Goal: Information Seeking & Learning: Learn about a topic

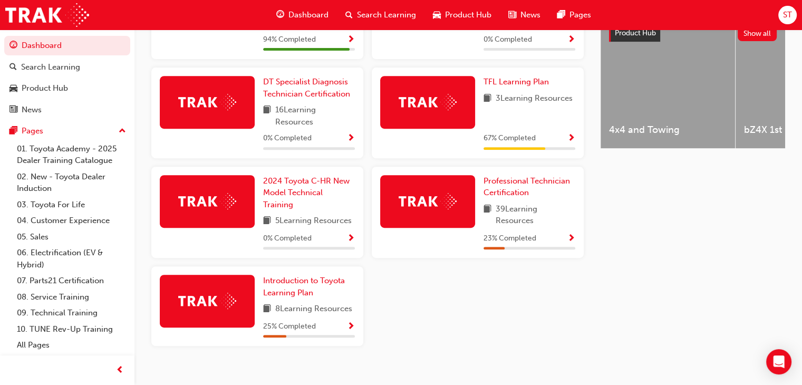
scroll to position [428, 0]
click at [508, 196] on span "Professional Technician Certification" at bounding box center [527, 187] width 86 height 22
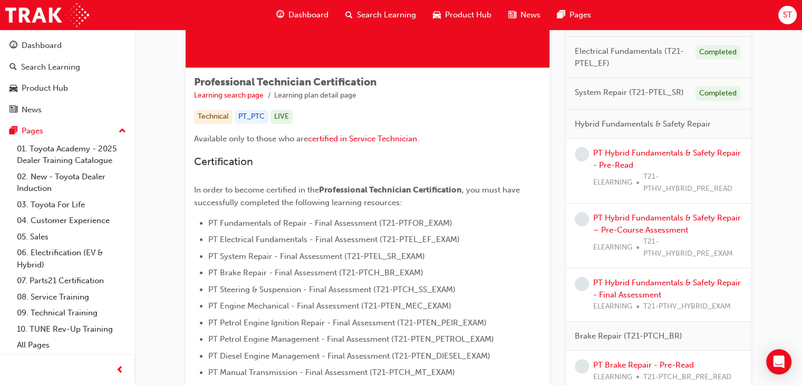
scroll to position [146, 0]
click at [652, 148] on link "PT Hybrid Fundamentals & Safety Repair - Pre-Read" at bounding box center [667, 159] width 148 height 22
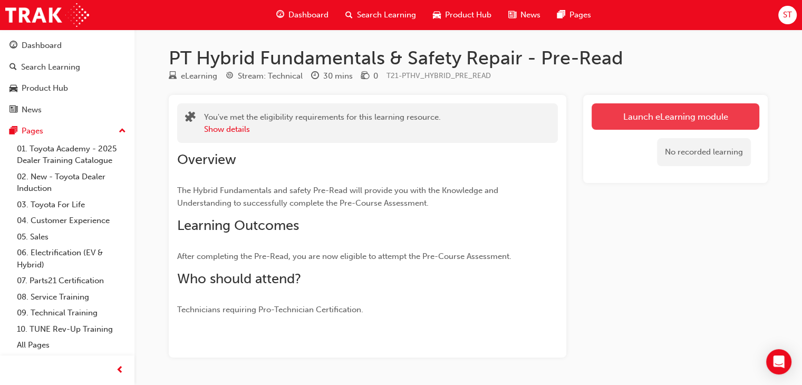
click at [649, 123] on link "Launch eLearning module" at bounding box center [676, 116] width 168 height 26
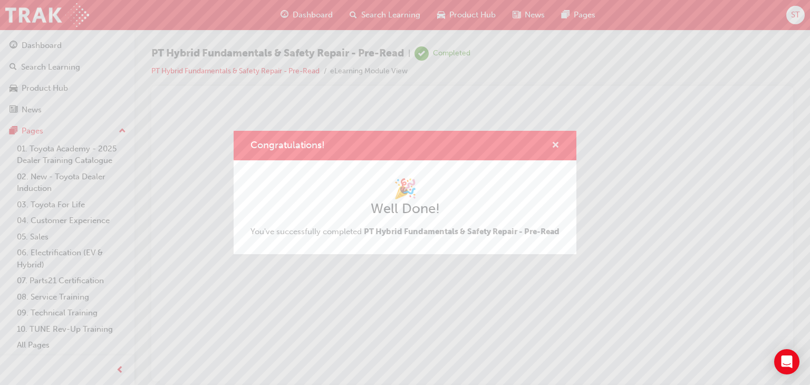
click at [555, 141] on span "cross-icon" at bounding box center [556, 145] width 8 height 9
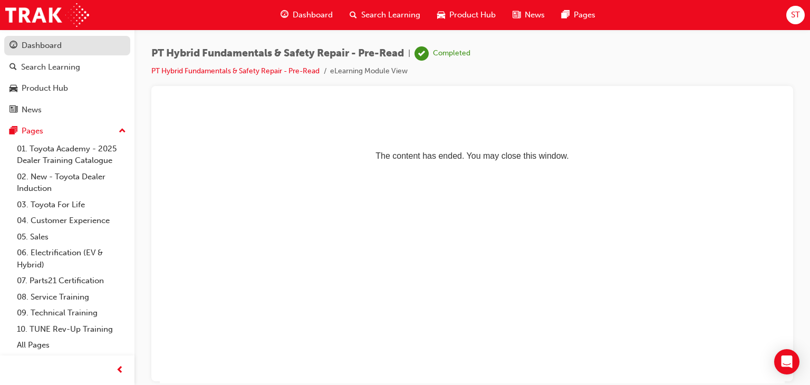
click at [72, 49] on div "Dashboard" at bounding box center [66, 45] width 115 height 13
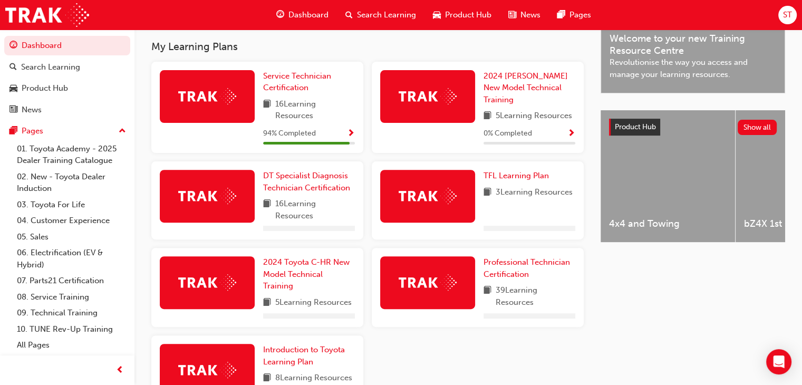
scroll to position [409, 0]
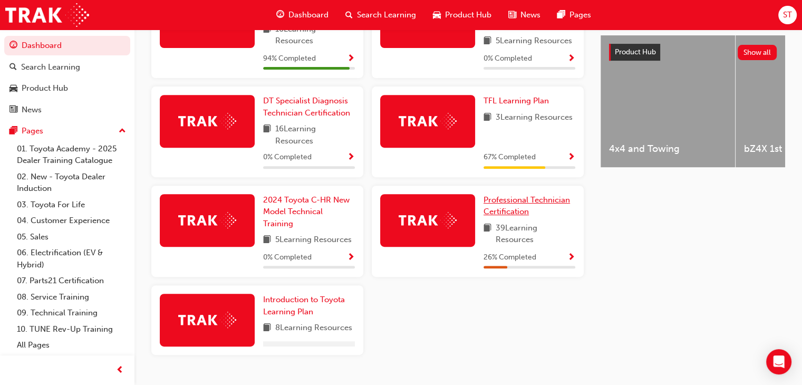
click at [504, 199] on span "Professional Technician Certification" at bounding box center [527, 206] width 86 height 22
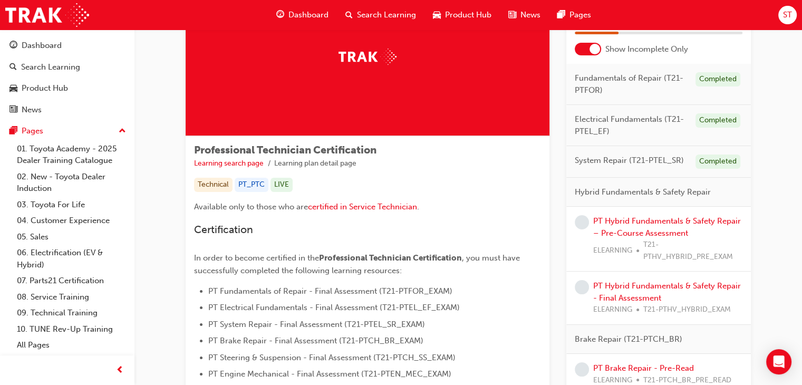
scroll to position [76, 0]
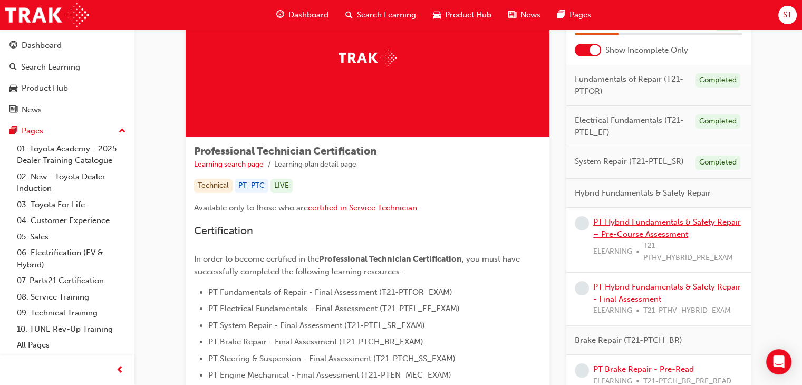
click at [633, 224] on link "PT Hybrid Fundamentals & Safety Repair – Pre-Course Assessment" at bounding box center [667, 228] width 148 height 22
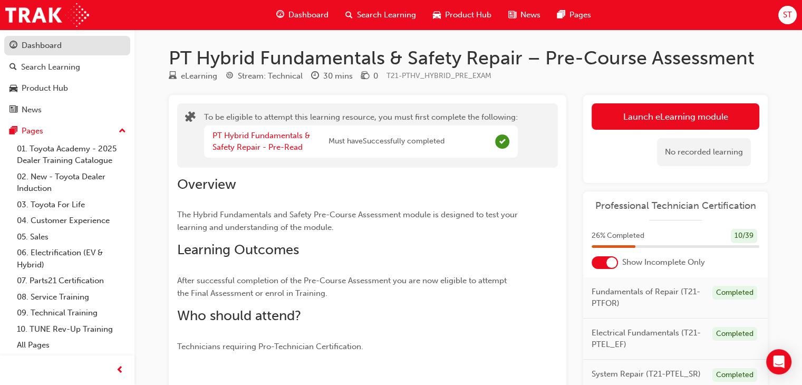
click at [80, 50] on div "Dashboard" at bounding box center [66, 45] width 115 height 13
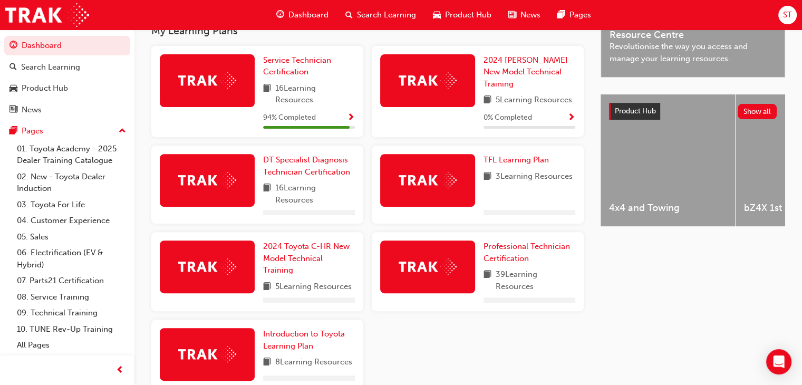
scroll to position [350, 0]
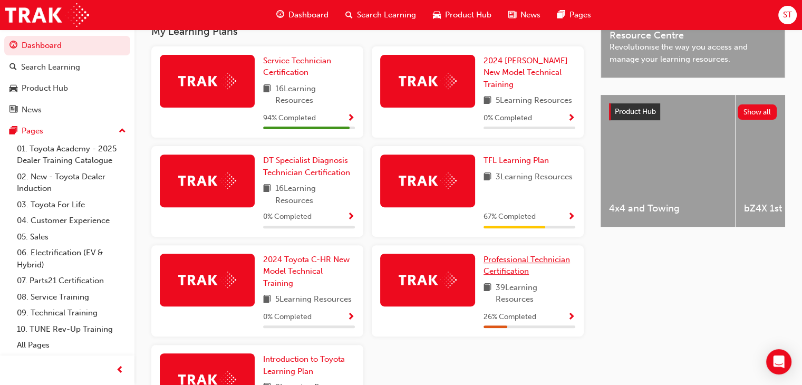
click at [515, 269] on span "Professional Technician Certification" at bounding box center [527, 266] width 86 height 22
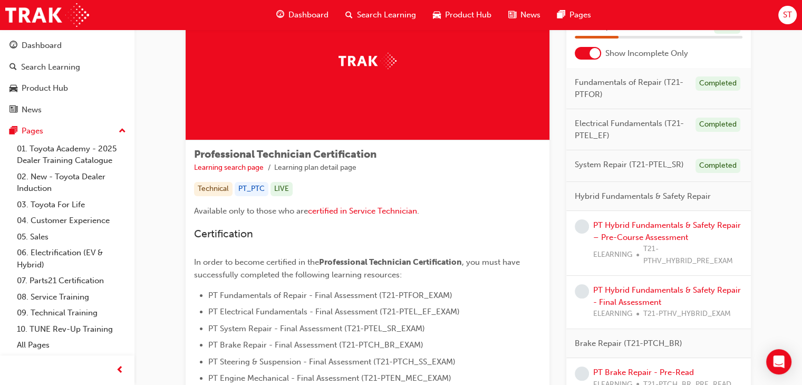
scroll to position [74, 0]
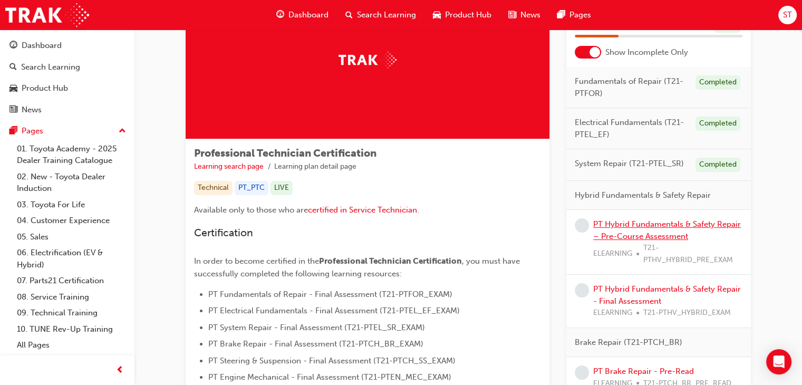
click at [621, 226] on link "PT Hybrid Fundamentals & Safety Repair – Pre-Course Assessment" at bounding box center [667, 230] width 148 height 22
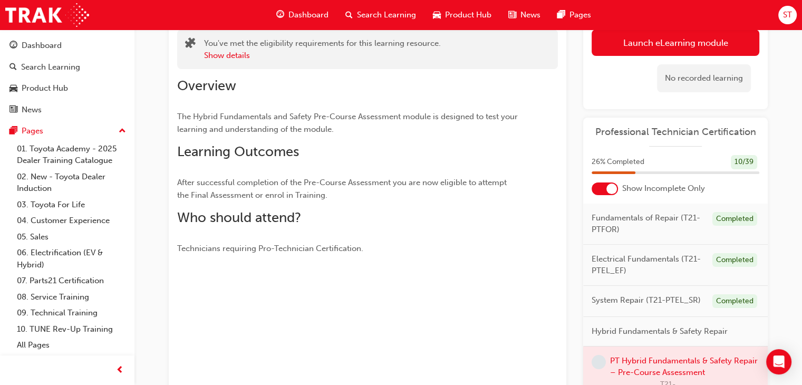
scroll to position [20, 0]
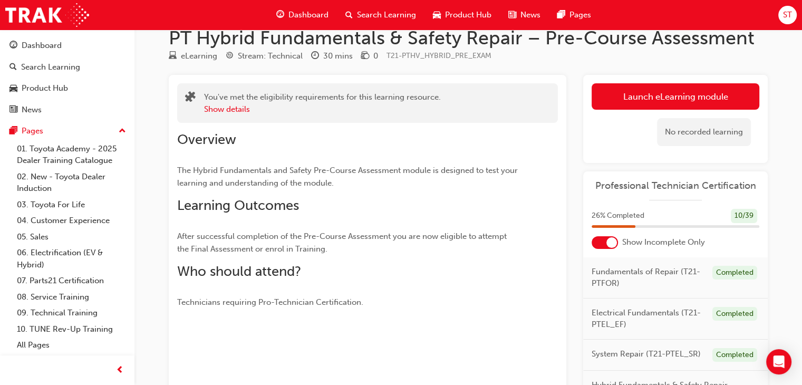
click at [603, 113] on div "No recorded learning" at bounding box center [676, 132] width 168 height 45
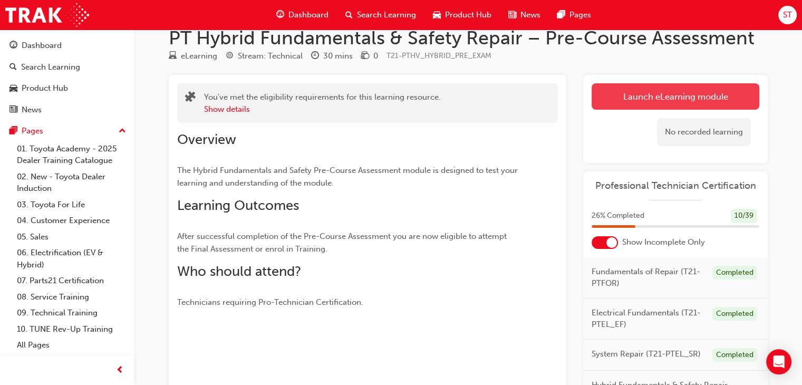
click at [607, 103] on button "Launch eLearning module" at bounding box center [676, 96] width 168 height 26
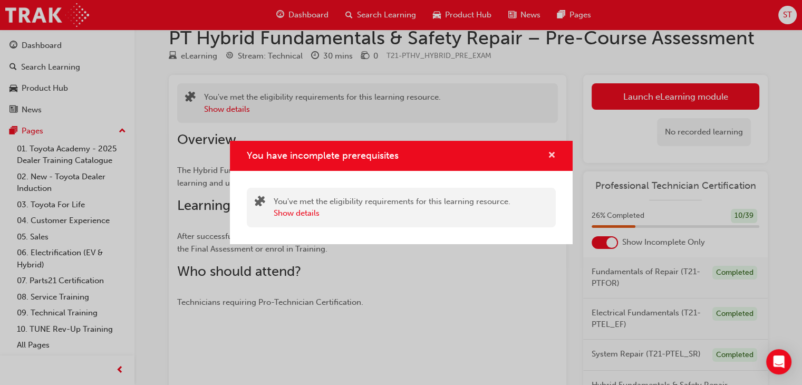
click at [551, 159] on span "cross-icon" at bounding box center [552, 155] width 8 height 9
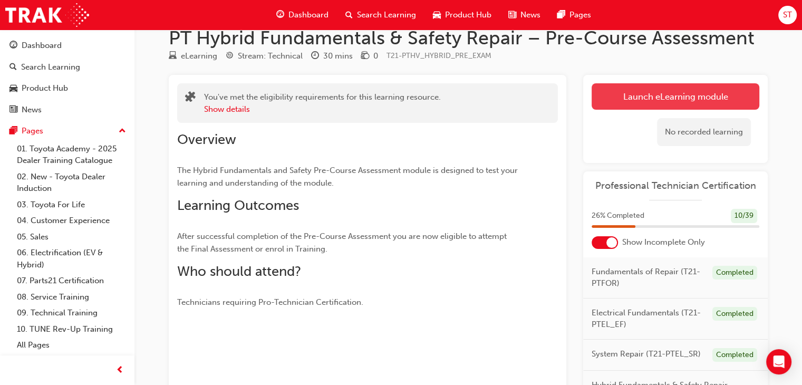
click at [627, 94] on button "Launch eLearning module" at bounding box center [676, 96] width 168 height 26
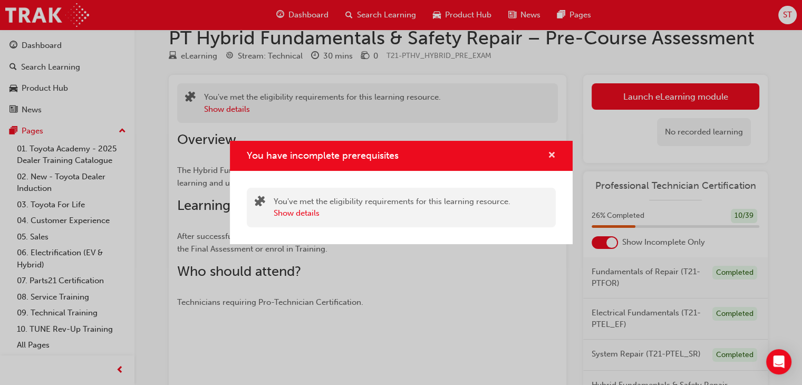
click at [553, 152] on span "cross-icon" at bounding box center [552, 155] width 8 height 9
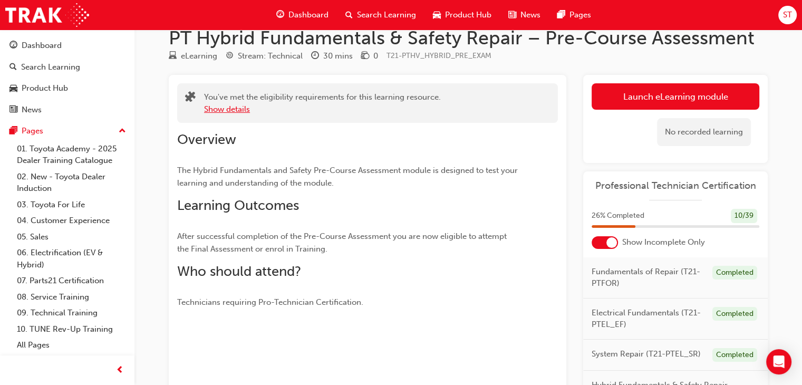
click at [218, 104] on button "Show details" at bounding box center [227, 109] width 46 height 12
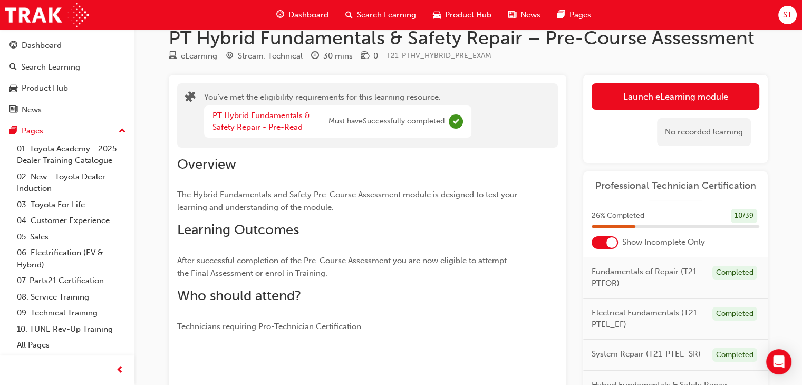
click at [406, 125] on span "Must have Successfully completed" at bounding box center [387, 121] width 116 height 12
click at [259, 115] on link "PT Hybrid Fundamentals & Safety Repair - Pre-Read" at bounding box center [262, 122] width 98 height 22
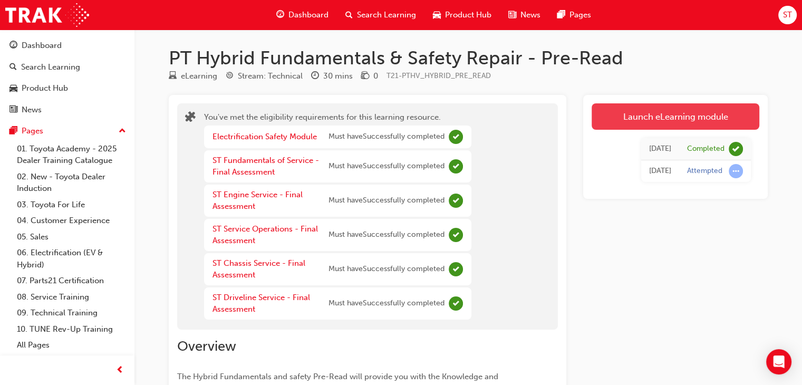
click at [653, 113] on link "Launch eLearning module" at bounding box center [676, 116] width 168 height 26
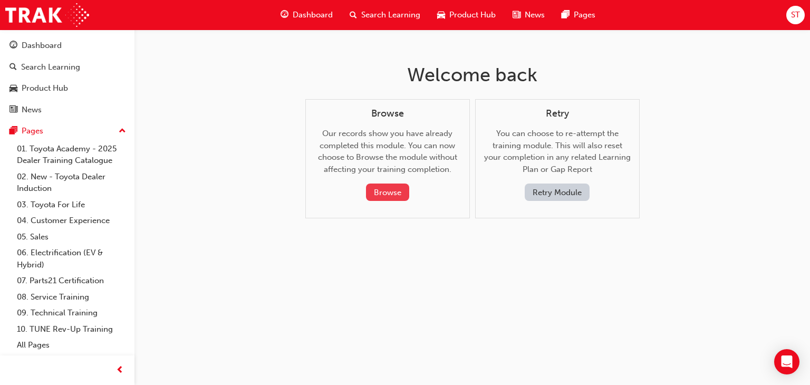
click at [386, 195] on button "Browse" at bounding box center [387, 192] width 43 height 17
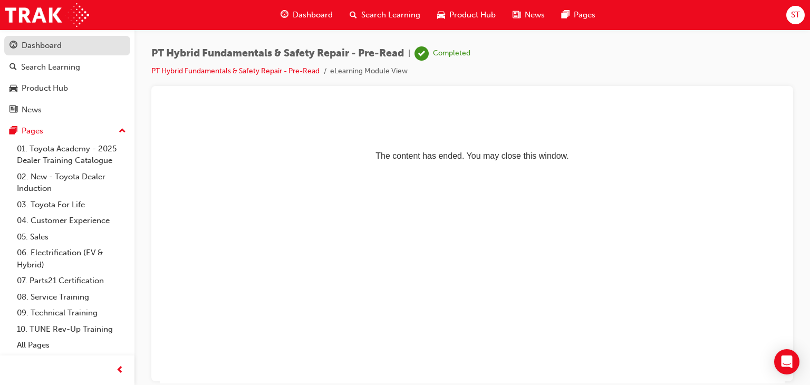
click at [61, 43] on div "Dashboard" at bounding box center [42, 46] width 40 height 12
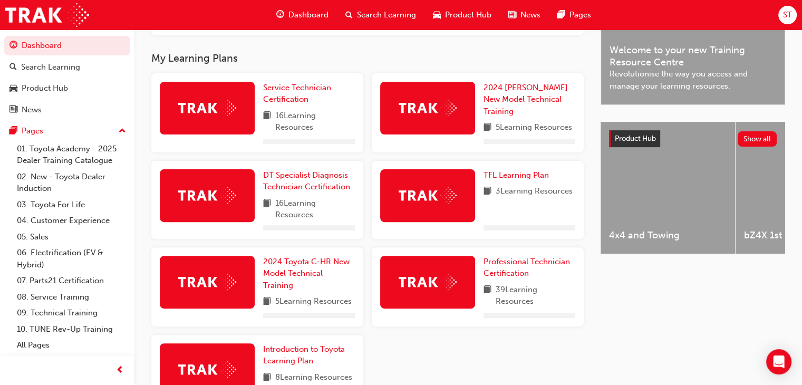
scroll to position [377, 0]
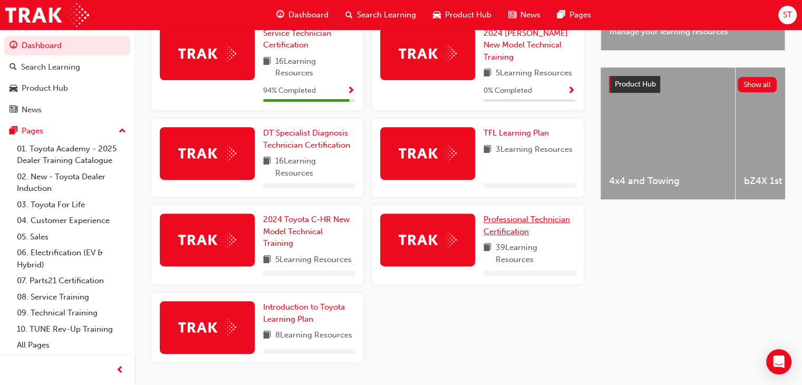
click at [515, 230] on span "Professional Technician Certification" at bounding box center [527, 226] width 86 height 22
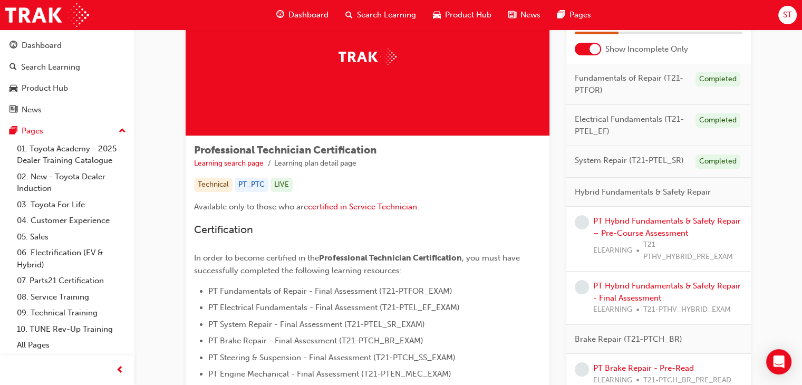
scroll to position [78, 0]
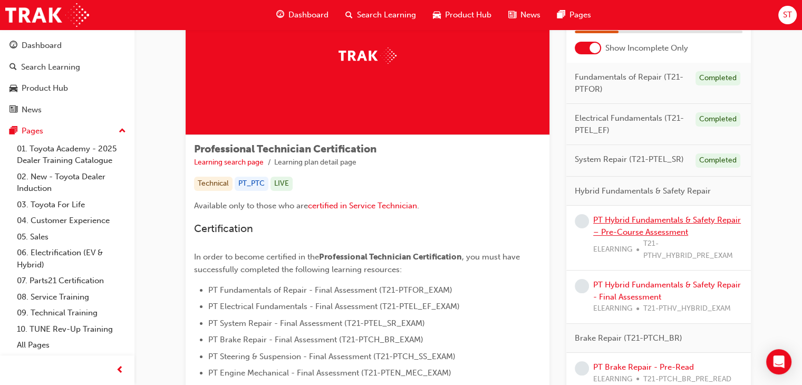
click at [650, 232] on link "PT Hybrid Fundamentals & Safety Repair – Pre-Course Assessment" at bounding box center [667, 226] width 148 height 22
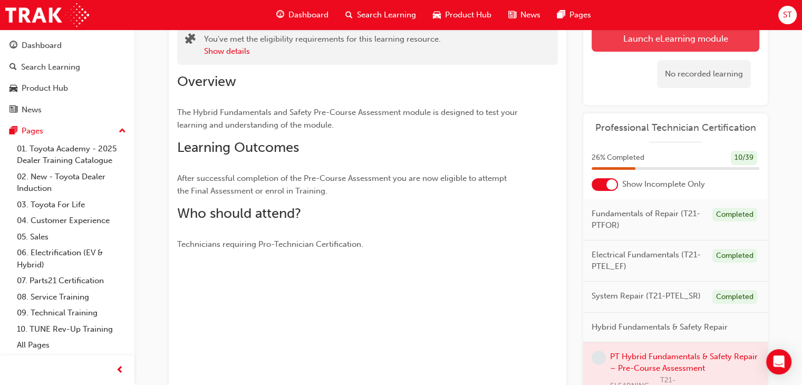
click at [662, 35] on link "Launch eLearning module" at bounding box center [676, 38] width 168 height 26
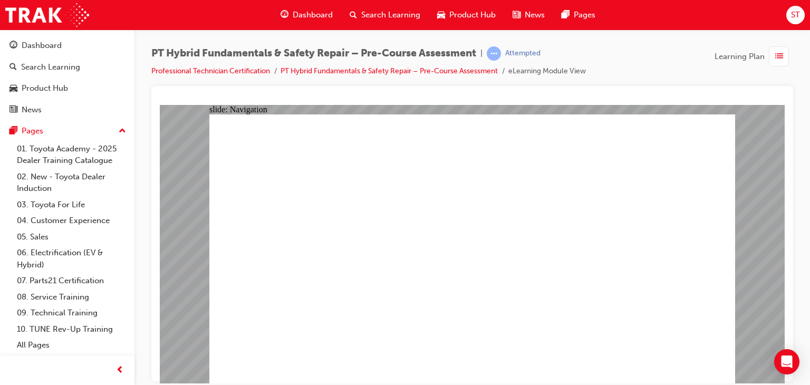
radio input "true"
drag, startPoint x: 336, startPoint y: 155, endPoint x: 637, endPoint y: 155, distance: 300.6
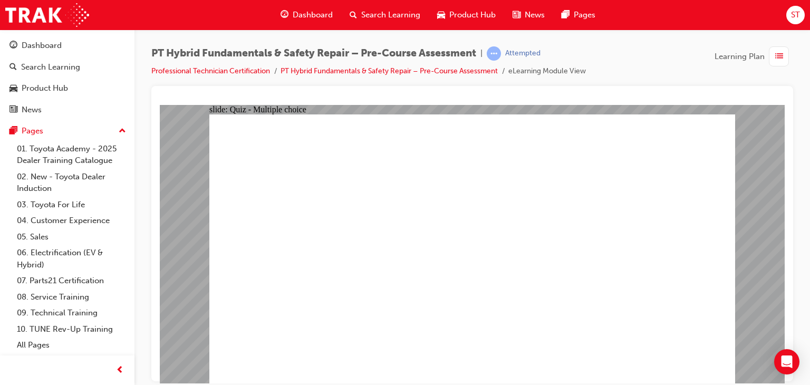
drag, startPoint x: 637, startPoint y: 155, endPoint x: 360, endPoint y: 151, distance: 277.4
drag, startPoint x: 517, startPoint y: 194, endPoint x: 397, endPoint y: 186, distance: 120.5
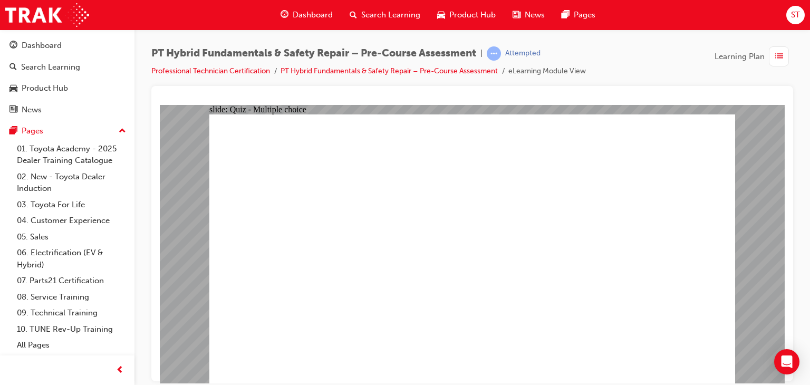
radio input "true"
radio input "false"
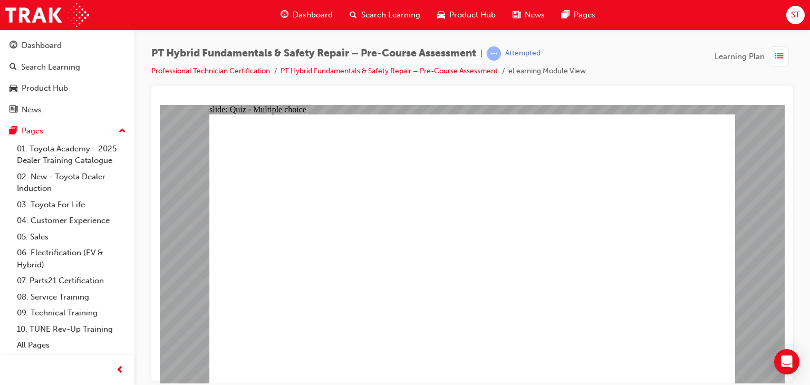
radio input "true"
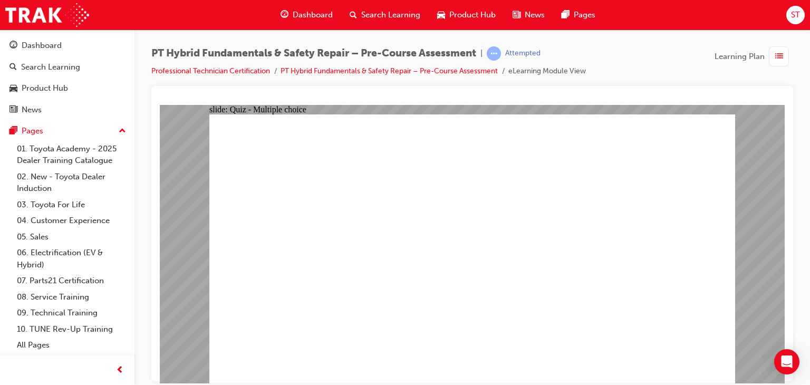
checkbox input "true"
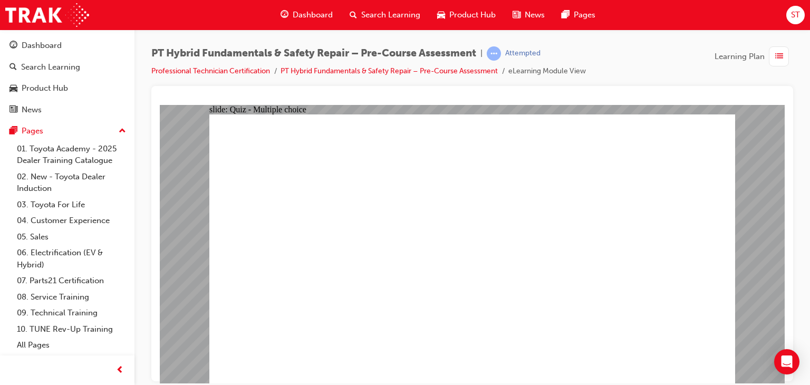
radio input "true"
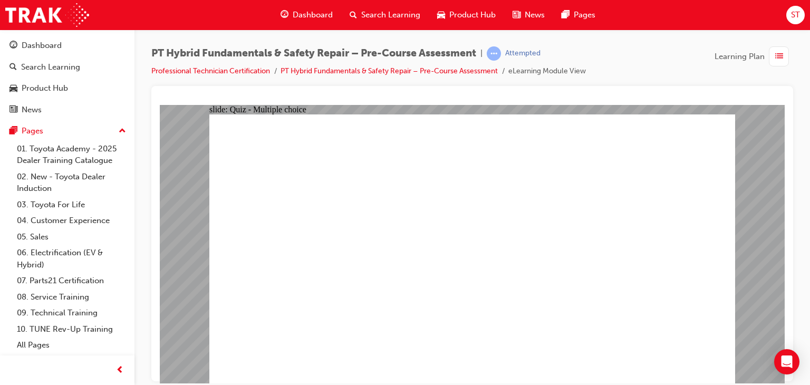
radio input "true"
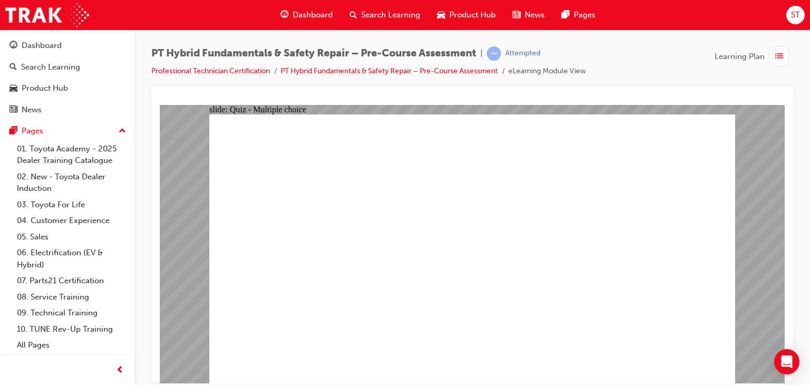
radio input "true"
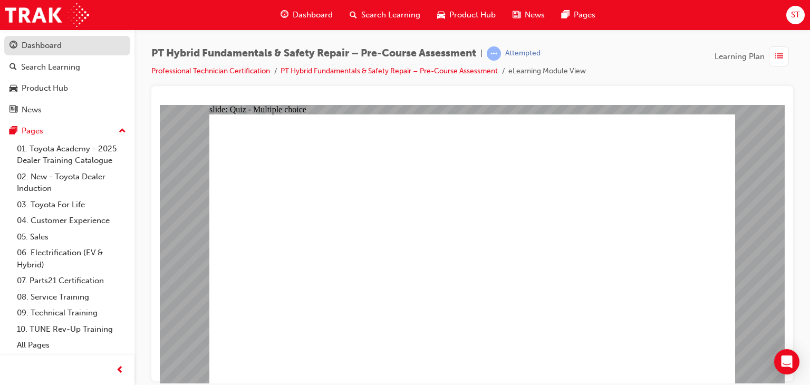
click at [55, 43] on div "Dashboard" at bounding box center [42, 46] width 40 height 12
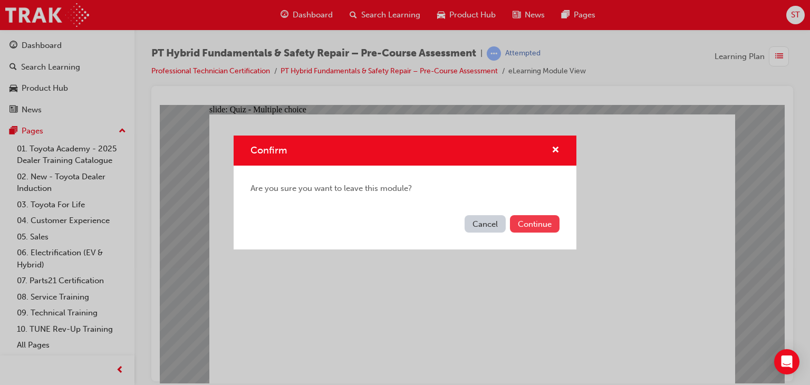
click at [535, 224] on button "Continue" at bounding box center [535, 223] width 50 height 17
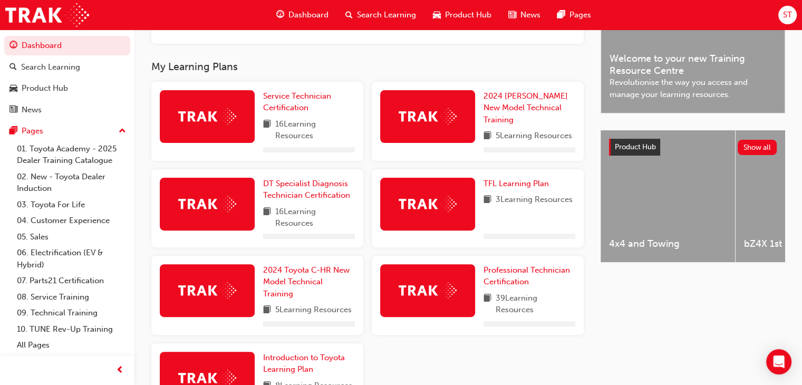
scroll to position [322, 0]
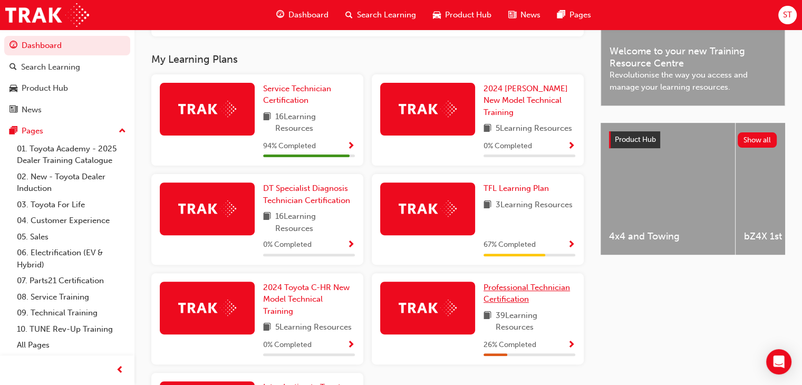
click at [523, 285] on span "Professional Technician Certification" at bounding box center [527, 294] width 86 height 22
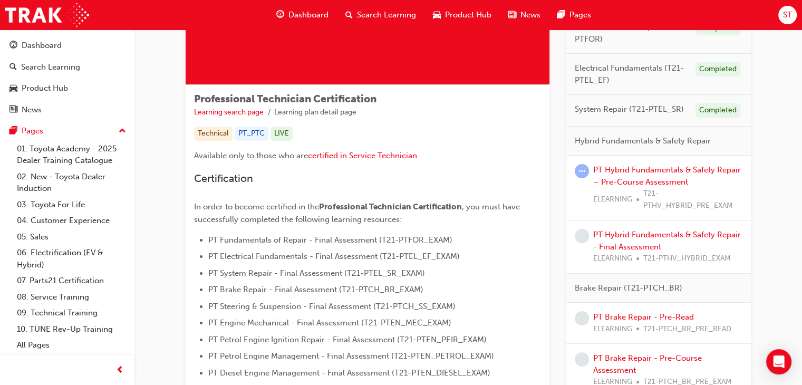
scroll to position [128, 0]
click at [623, 172] on link "PT Hybrid Fundamentals & Safety Repair – Pre-Course Assessment" at bounding box center [667, 177] width 148 height 22
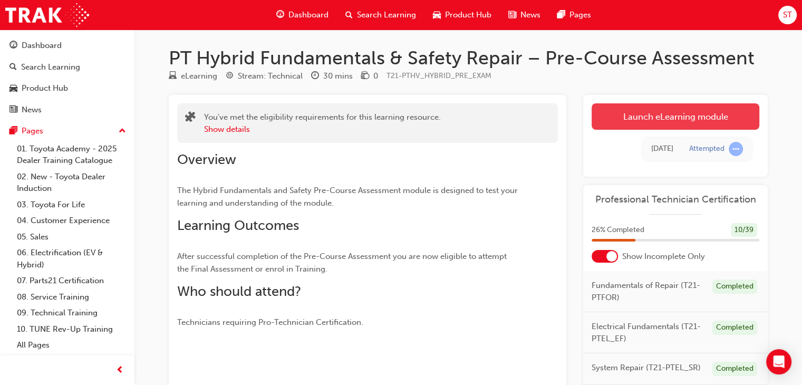
click at [643, 114] on link "Launch eLearning module" at bounding box center [676, 116] width 168 height 26
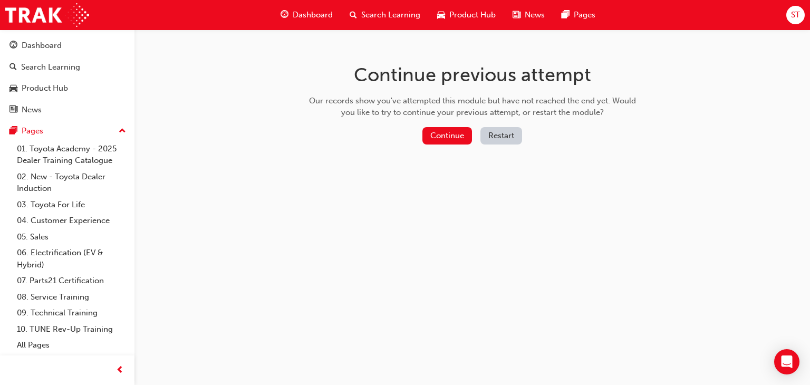
click at [506, 136] on button "Restart" at bounding box center [501, 135] width 42 height 17
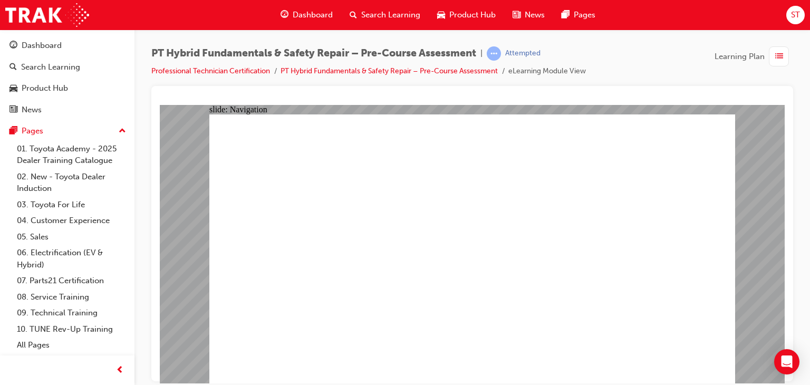
radio input "true"
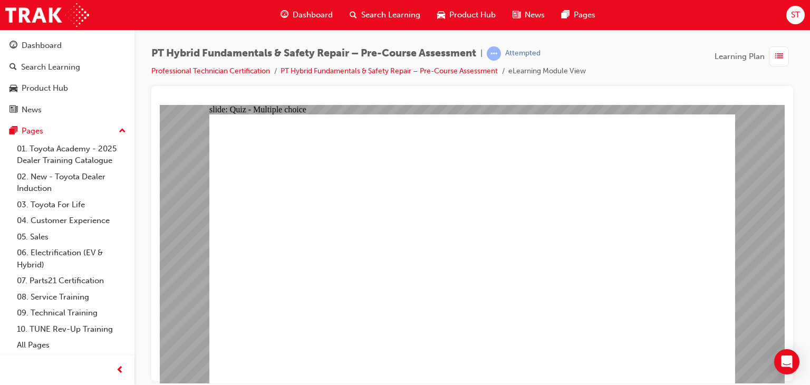
radio input "true"
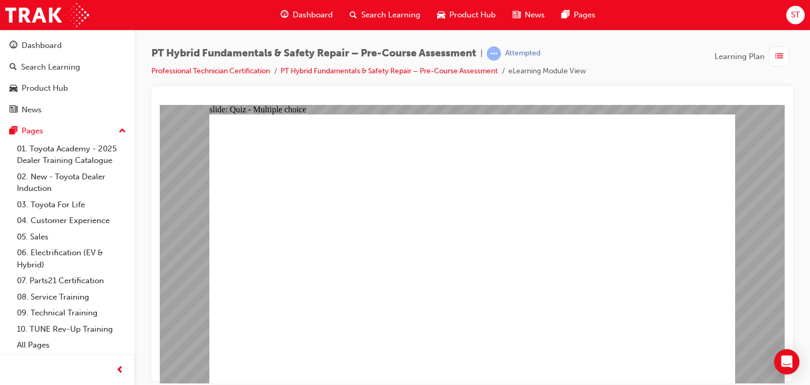
radio input "true"
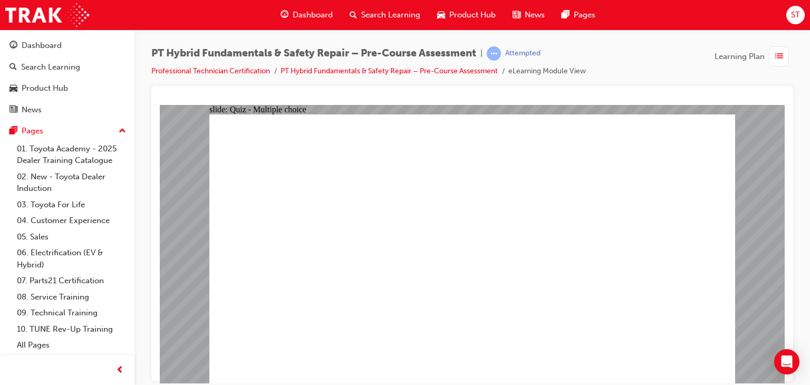
radio input "true"
drag, startPoint x: 344, startPoint y: 295, endPoint x: 348, endPoint y: 282, distance: 13.3
checkbox input "true"
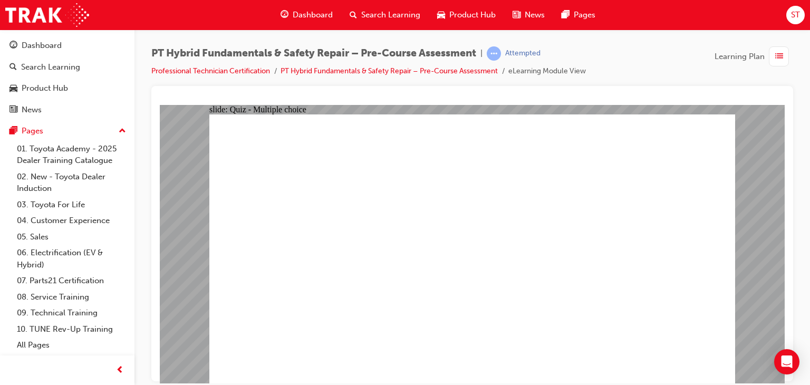
checkbox input "true"
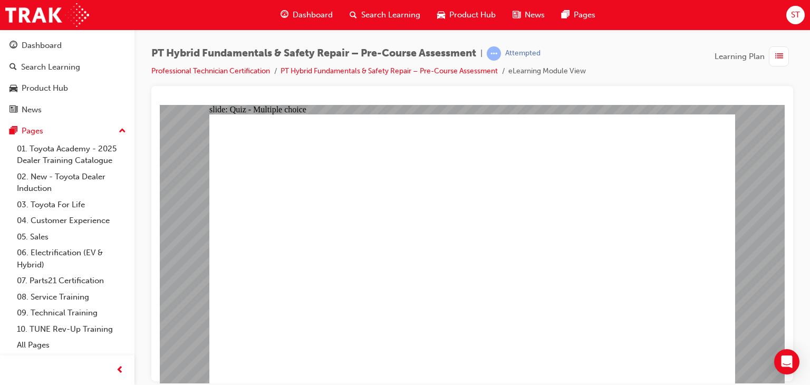
checkbox input "true"
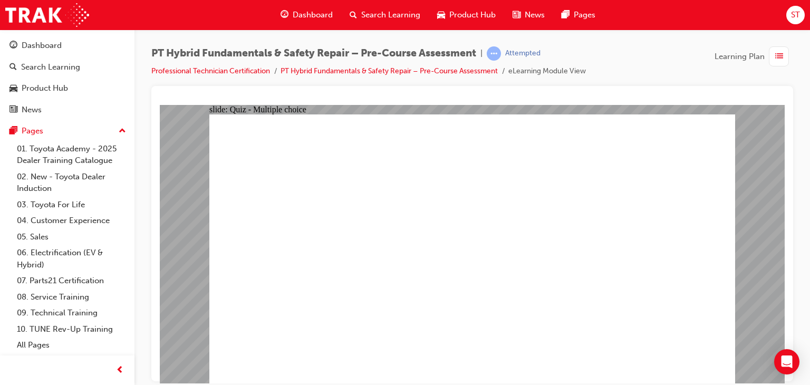
radio input "false"
radio input "true"
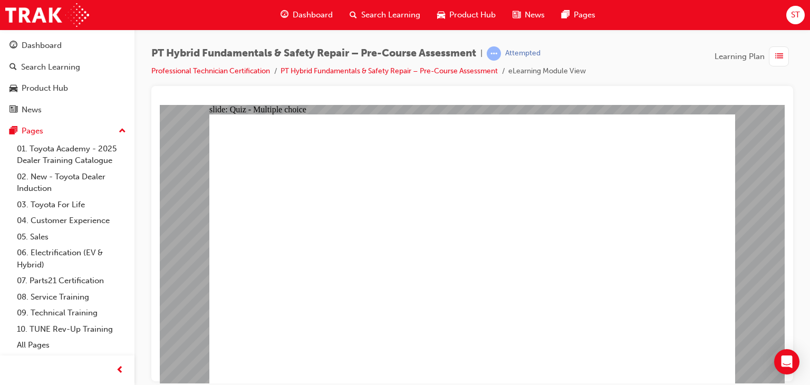
radio input "false"
radio input "true"
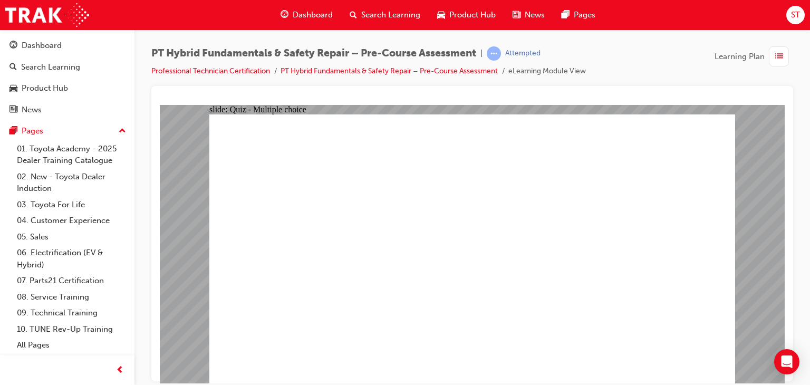
radio input "true"
radio input "false"
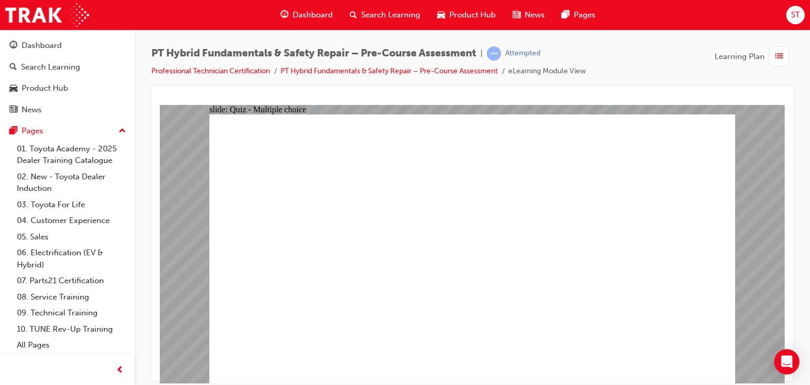
radio input "true"
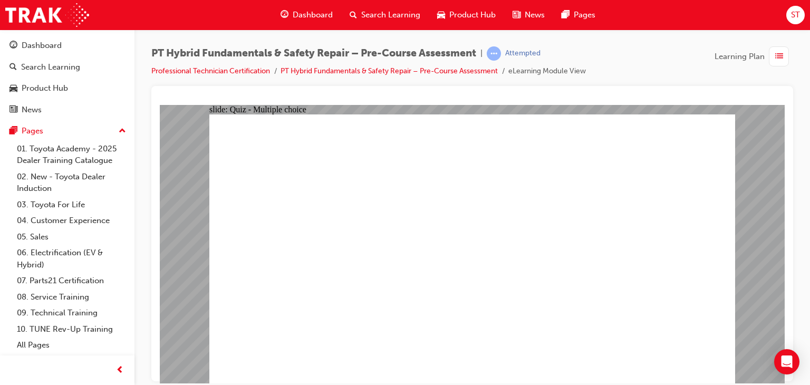
radio input "false"
radio input "true"
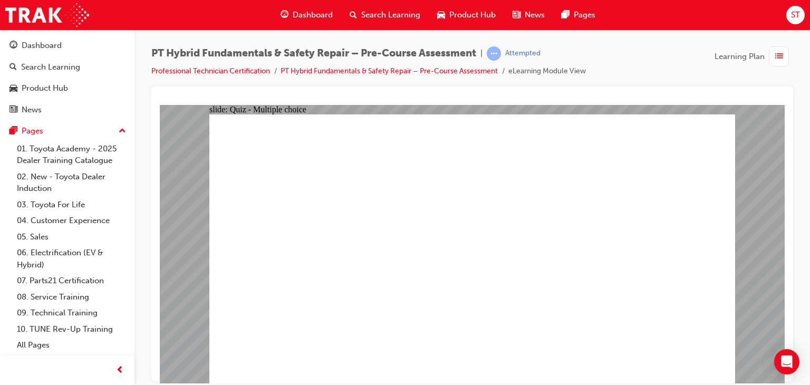
radio input "true"
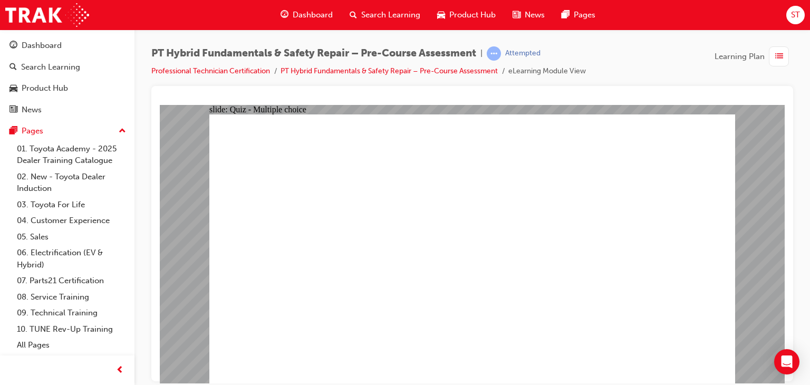
radio input "true"
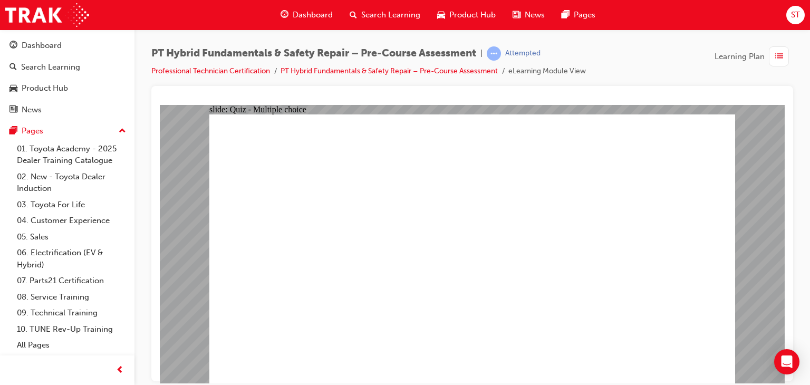
radio input "false"
radio input "true"
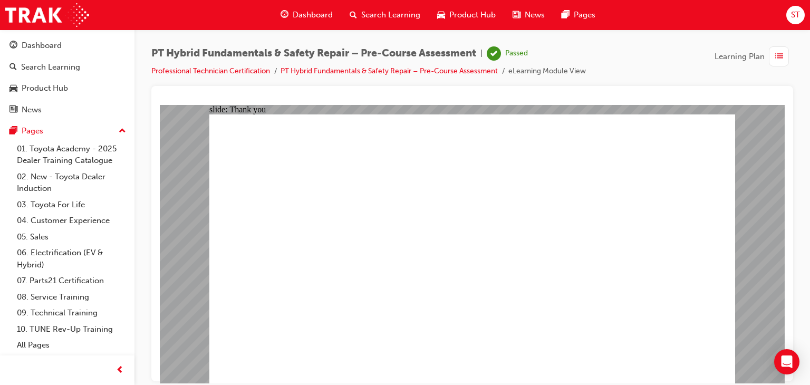
click at [34, 43] on div "Dashboard" at bounding box center [42, 46] width 40 height 12
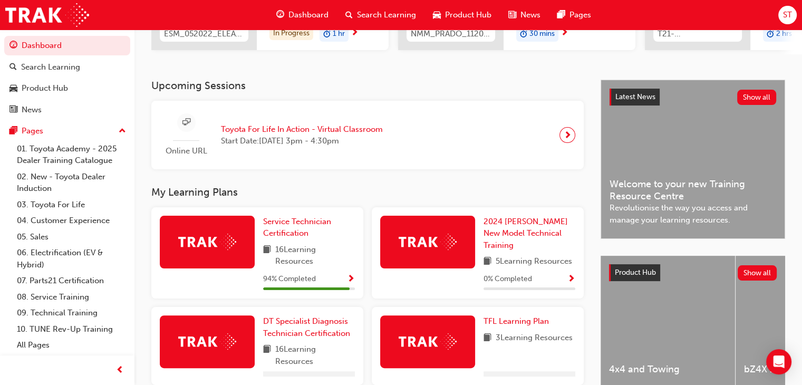
scroll to position [409, 0]
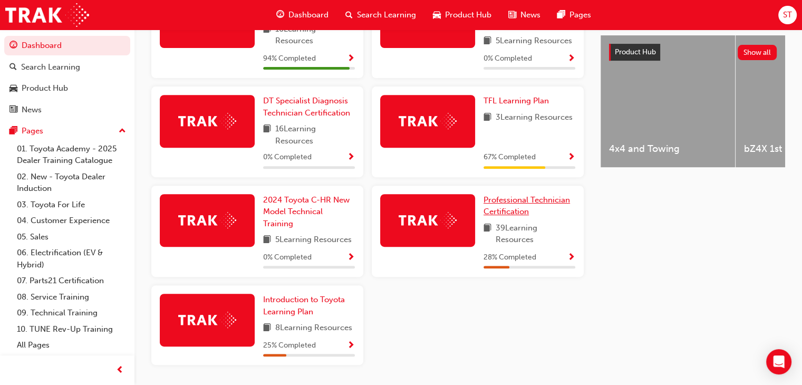
click at [503, 199] on span "Professional Technician Certification" at bounding box center [527, 206] width 86 height 22
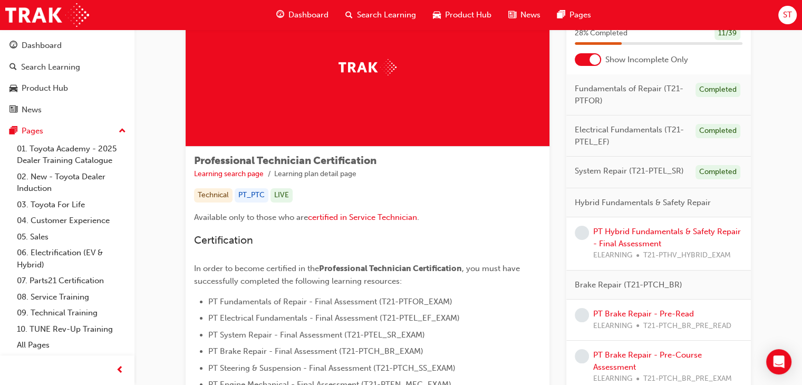
scroll to position [61, 0]
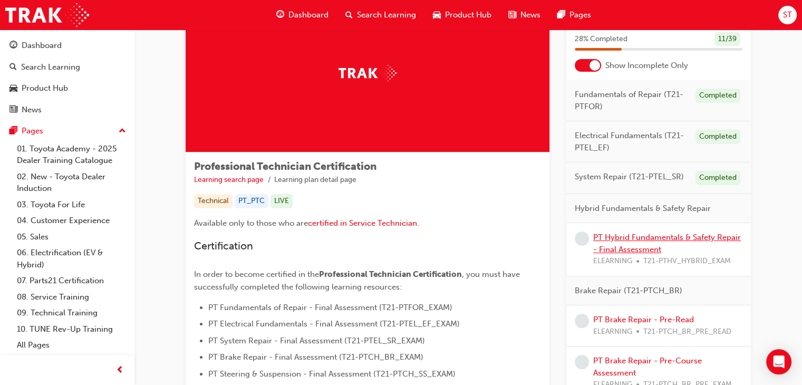
click at [662, 234] on link "PT Hybrid Fundamentals & Safety Repair - Final Assessment" at bounding box center [667, 244] width 148 height 22
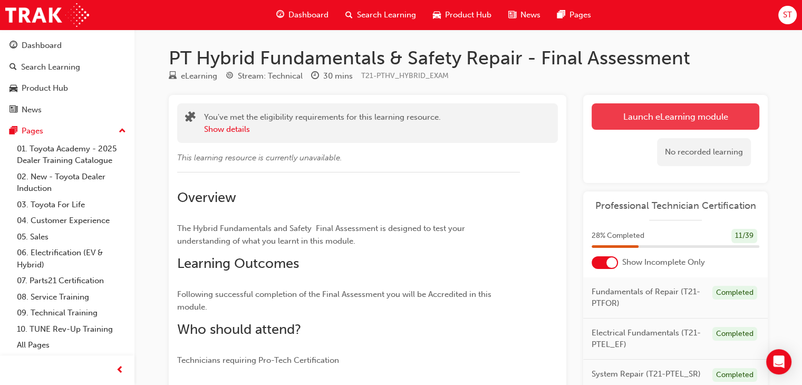
click at [626, 118] on link "Launch eLearning module" at bounding box center [676, 116] width 168 height 26
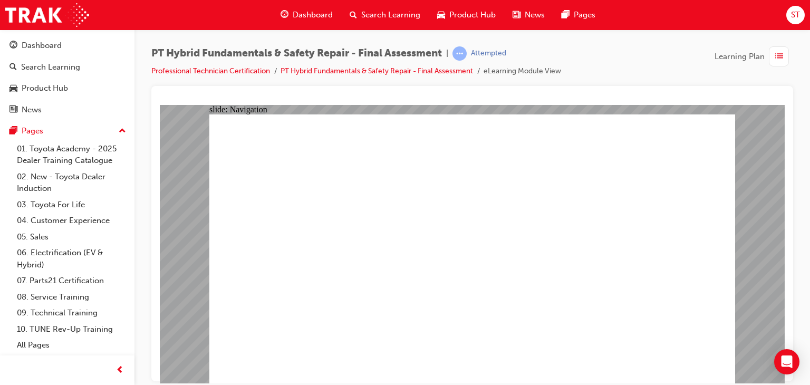
checkbox input "true"
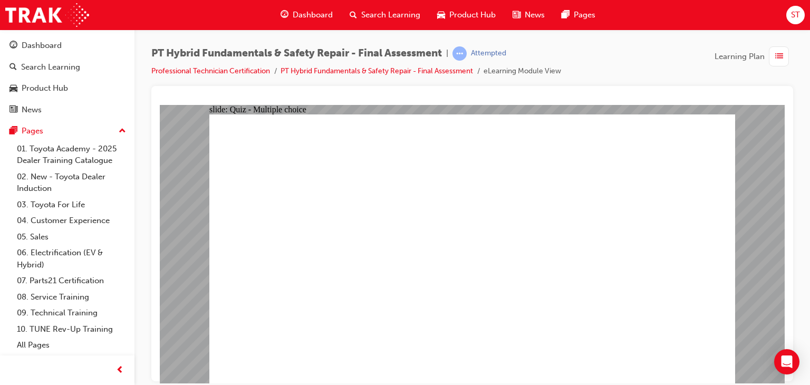
radio input "true"
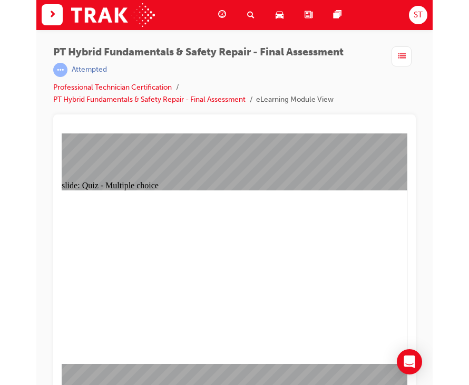
scroll to position [25, 0]
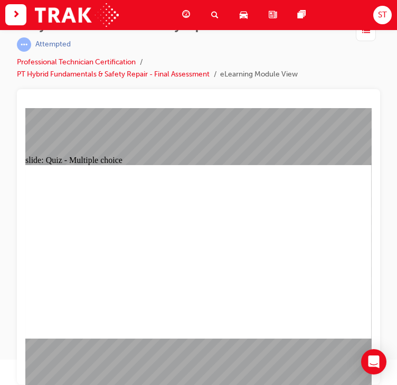
radio input "true"
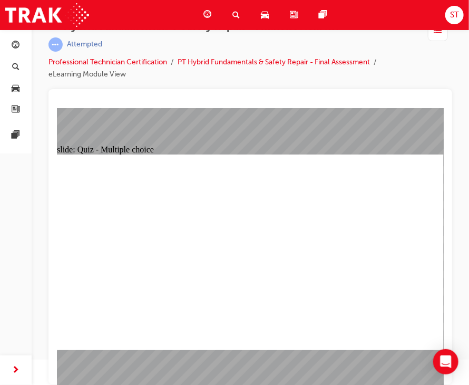
radio input "true"
radio input "false"
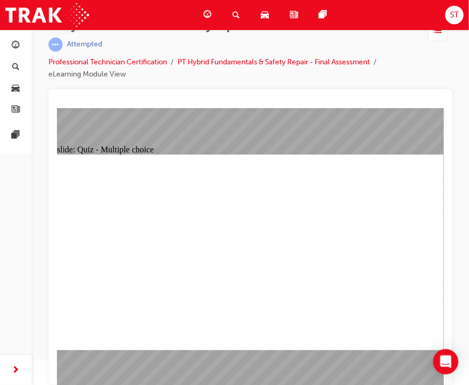
radio input "true"
checkbox input "true"
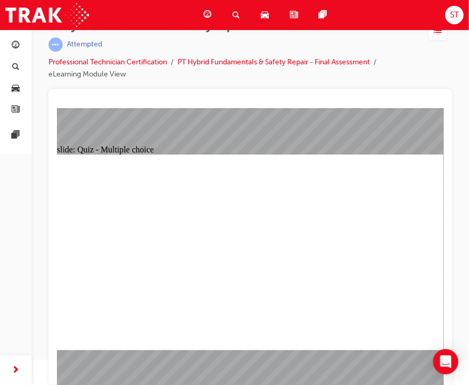
checkbox input "true"
radio input "true"
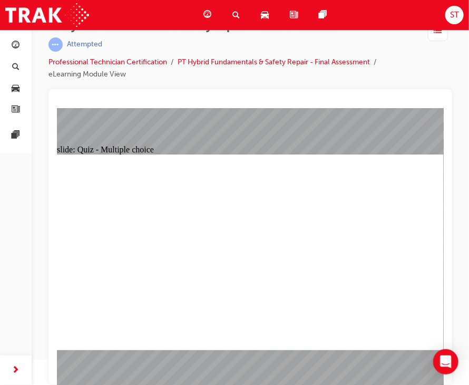
radio input "true"
checkbox input "true"
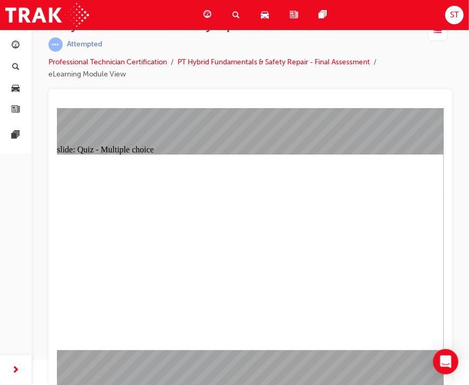
checkbox input "true"
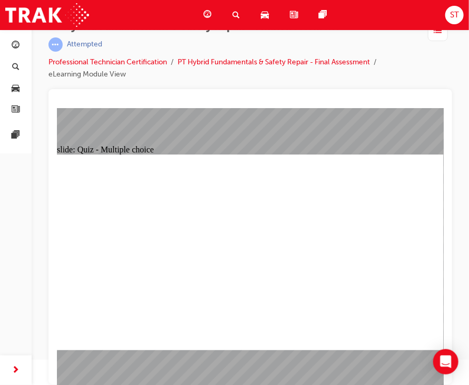
checkbox input "true"
drag, startPoint x: 234, startPoint y: 314, endPoint x: 223, endPoint y: 305, distance: 14.6
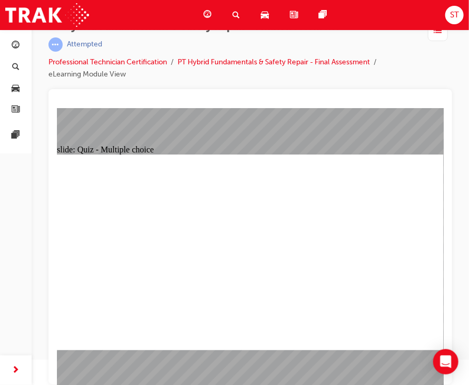
radio input "true"
radio input "false"
radio input "true"
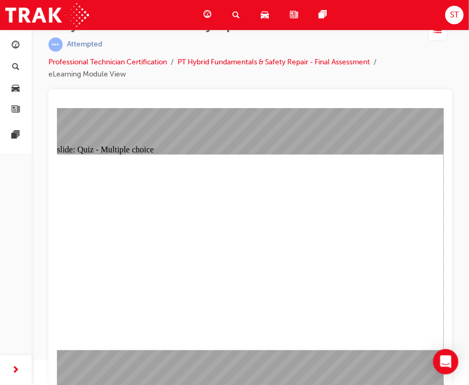
radio input "false"
radio input "true"
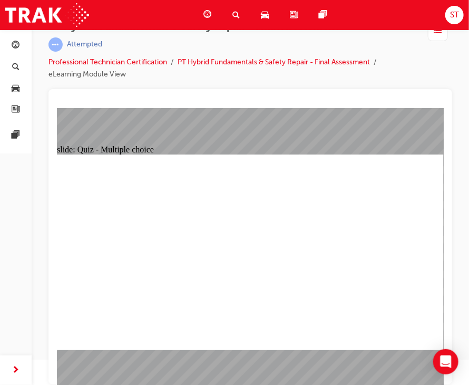
radio input "true"
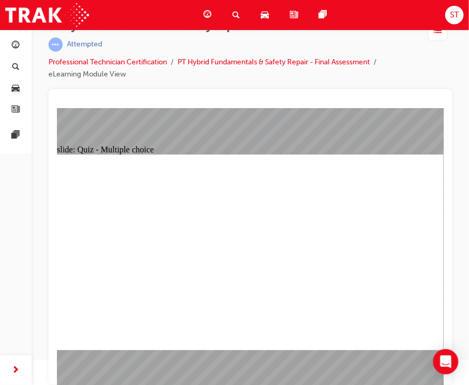
radio input "true"
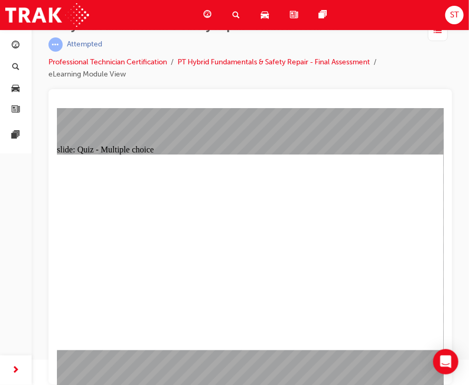
radio input "true"
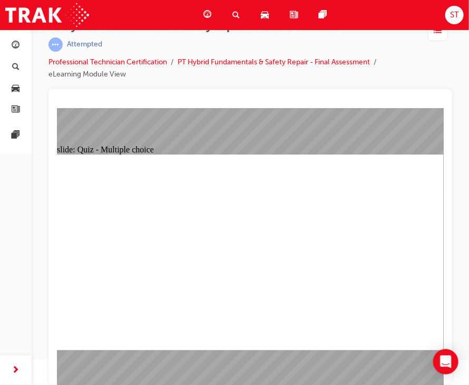
radio input "true"
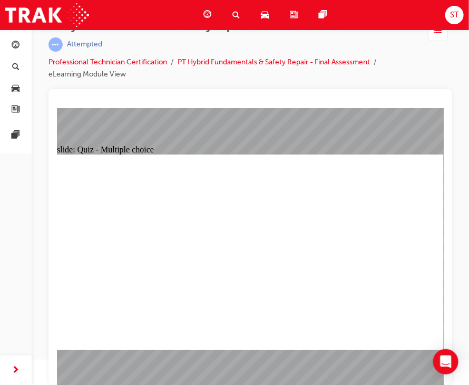
radio input "true"
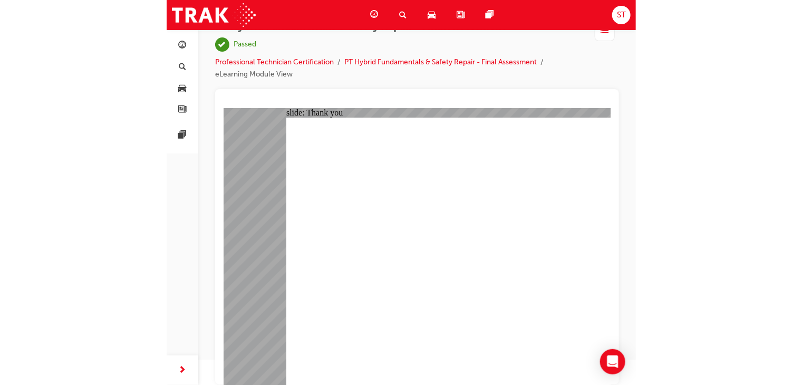
scroll to position [0, 0]
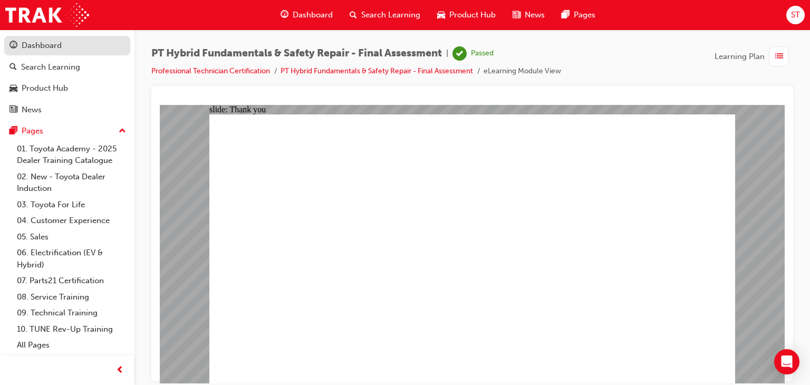
click at [76, 53] on link "Dashboard" at bounding box center [67, 46] width 126 height 20
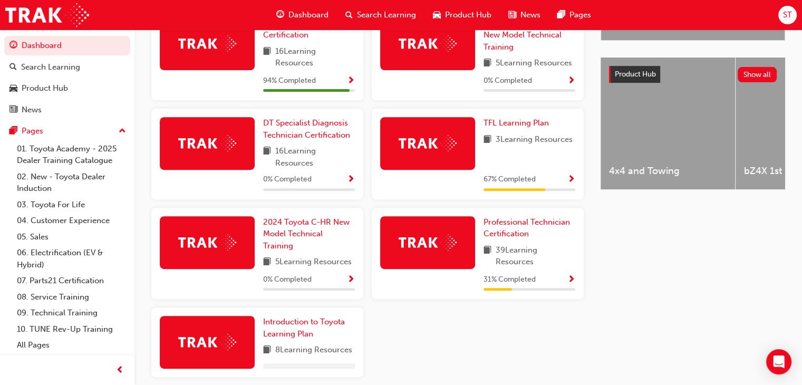
scroll to position [386, 0]
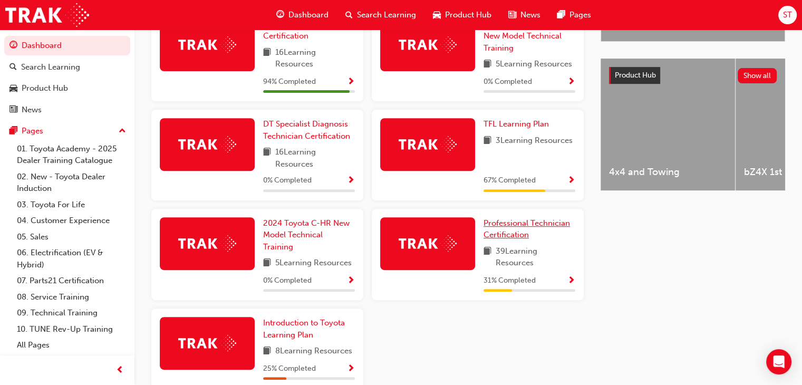
click at [525, 233] on span "Professional Technician Certification" at bounding box center [527, 229] width 86 height 22
